Goal: Transaction & Acquisition: Book appointment/travel/reservation

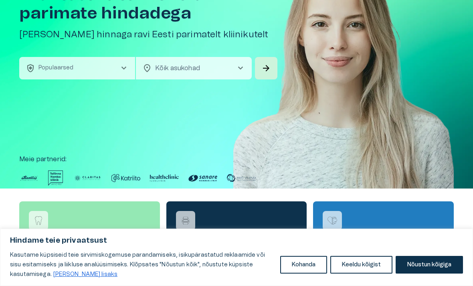
scroll to position [69, 0]
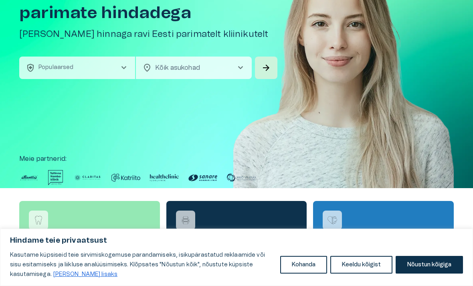
click at [119, 65] on span "chevron_right" at bounding box center [124, 68] width 10 height 10
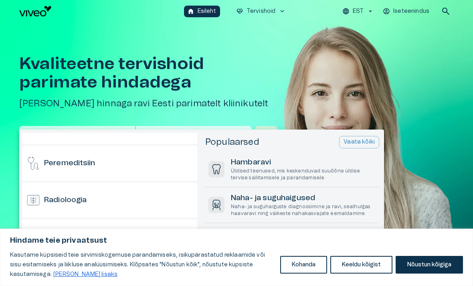
scroll to position [421, 0]
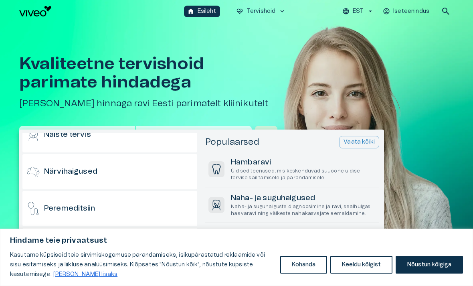
click at [83, 170] on h6 "Närvihaigused" at bounding box center [70, 171] width 53 height 11
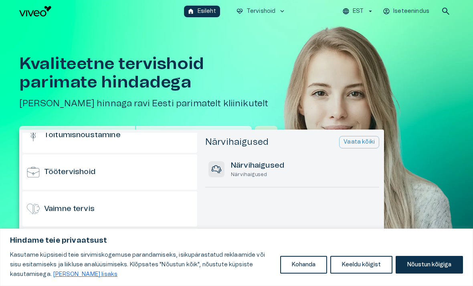
scroll to position [790, 0]
click at [85, 210] on h6 "Vaimne tervis" at bounding box center [69, 209] width 50 height 11
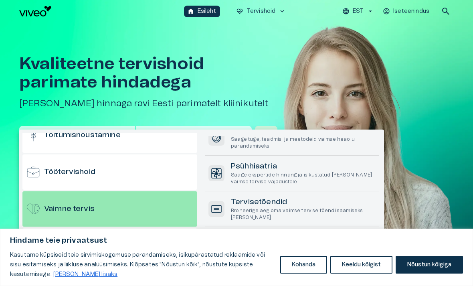
scroll to position [70, 0]
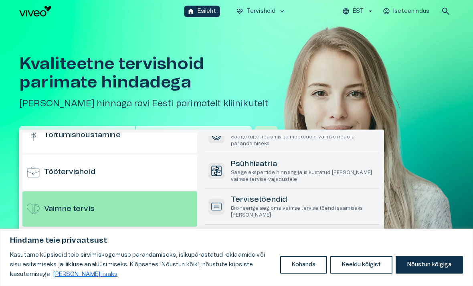
click at [281, 170] on p "Saage ekspertide hinnang ja isikustatud ravi teie vaimse tervise vajadustele" at bounding box center [303, 176] width 145 height 14
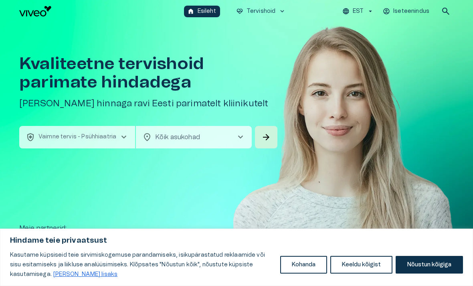
click at [234, 139] on body "Hindame teie privaatsust Kasutame küpsiseid teie sirvimiskogemuse parandamiseks…" at bounding box center [236, 143] width 473 height 286
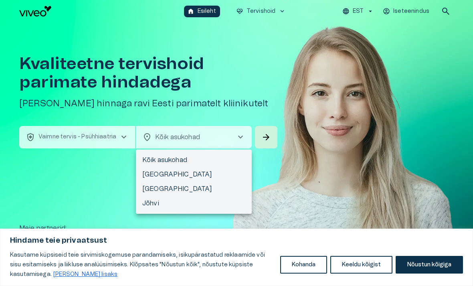
click at [158, 172] on li "Tallinn" at bounding box center [194, 174] width 116 height 14
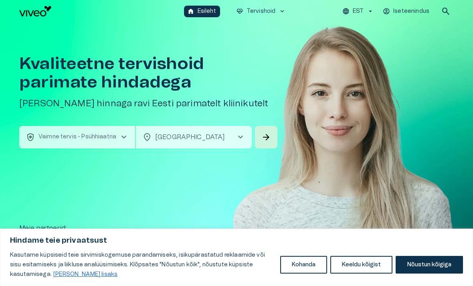
type input "**********"
click at [269, 135] on span "arrow_forward" at bounding box center [266, 137] width 10 height 10
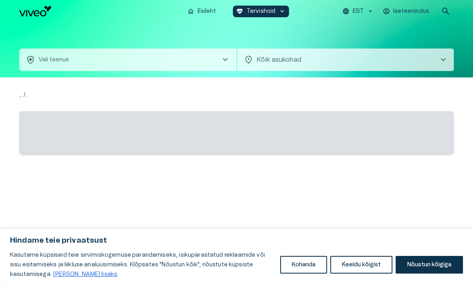
type input "**********"
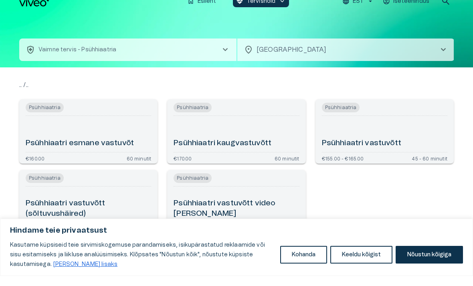
scroll to position [10, 0]
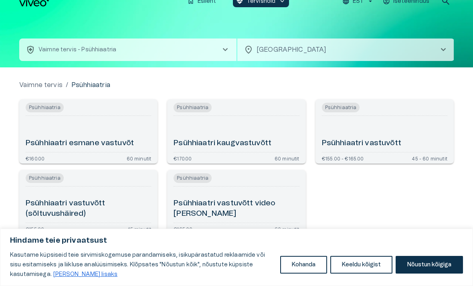
click at [125, 129] on div "Psühhiaatri esmane vastuvõt" at bounding box center [88, 134] width 125 height 30
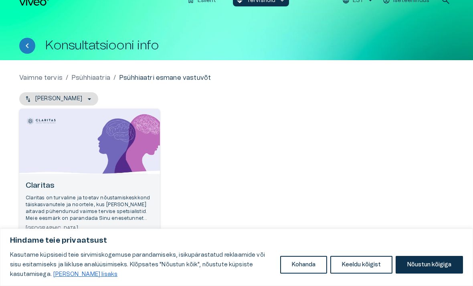
scroll to position [36, 0]
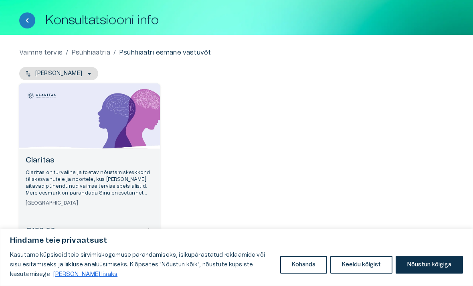
click at [125, 169] on p "Claritas on turvaline ja toetav nõustamiskeskkond täiskasvanutele ja noortele, …" at bounding box center [90, 183] width 128 height 28
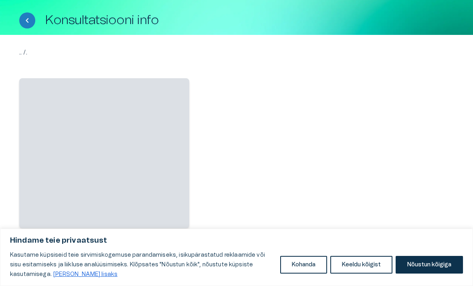
scroll to position [10, 0]
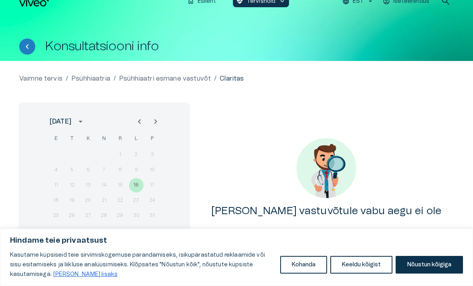
click at [426, 263] on button "Nõustun kõigiga" at bounding box center [429, 265] width 67 height 18
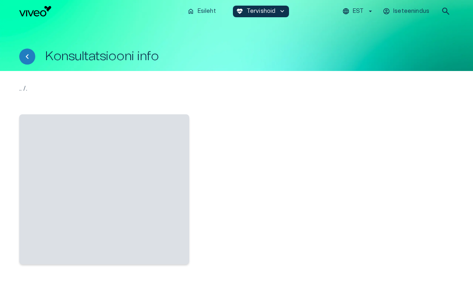
scroll to position [10, 0]
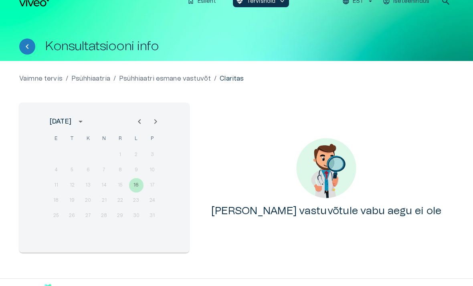
click at [156, 121] on icon "Next month" at bounding box center [155, 121] width 3 height 5
click at [56, 153] on div "1 2 3 4 5 6 7" at bounding box center [104, 154] width 128 height 14
